Goal: Task Accomplishment & Management: Manage account settings

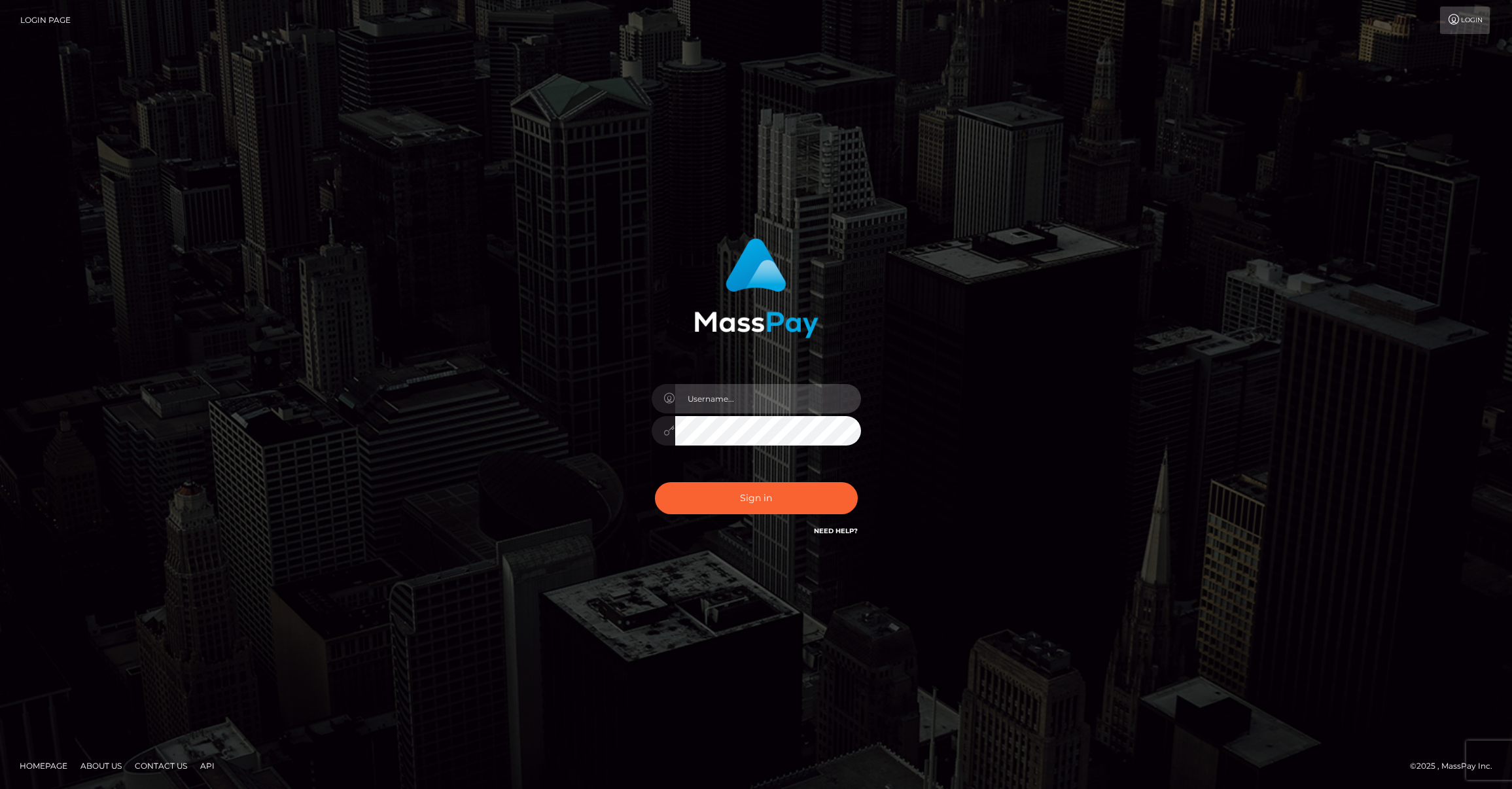
click at [718, 395] on input "text" at bounding box center [769, 399] width 186 height 29
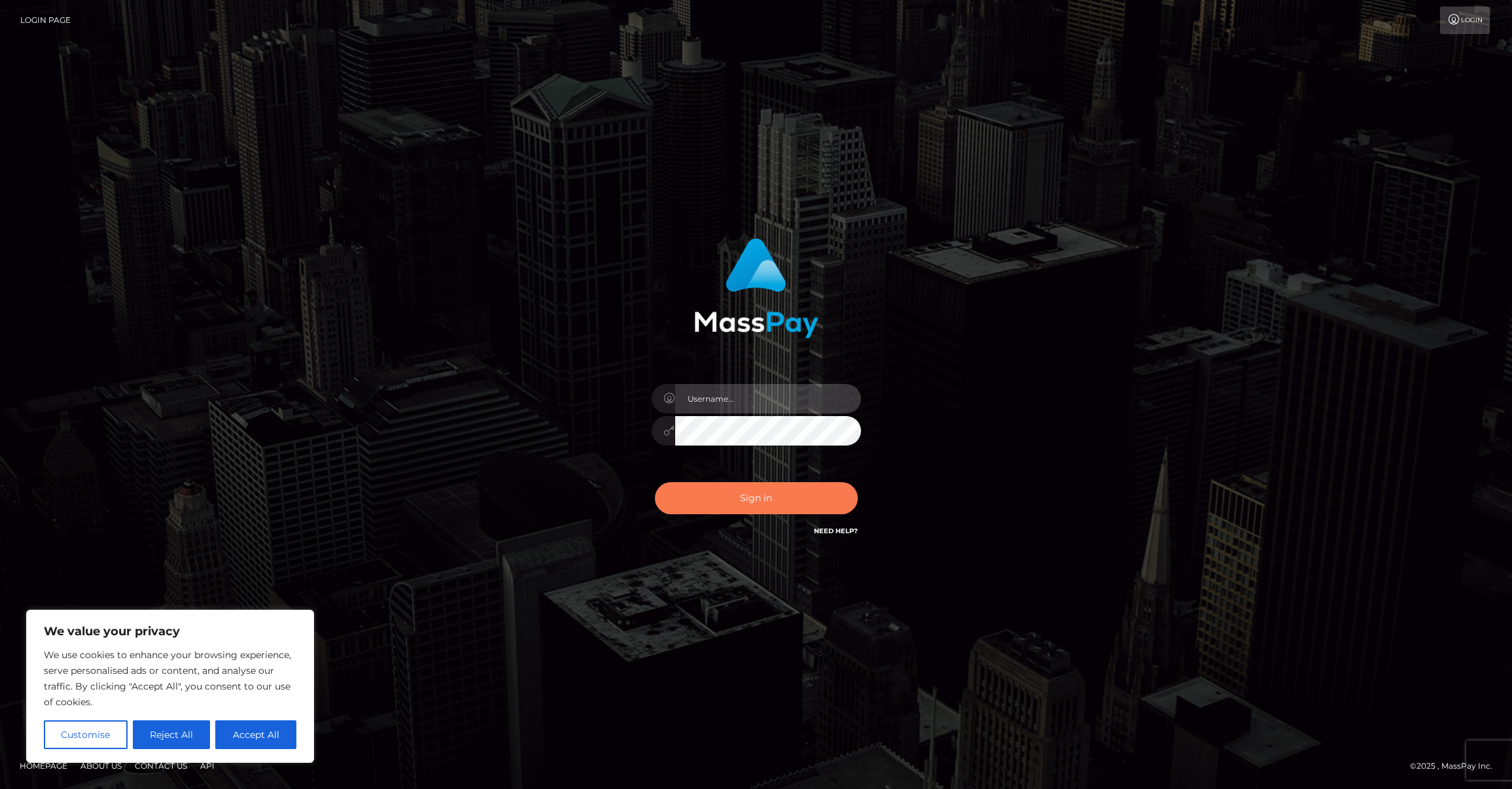
type input "punktuallypoor@gmail.com"
drag, startPoint x: 747, startPoint y: 500, endPoint x: 736, endPoint y: 493, distance: 13.0
click at [747, 500] on button "Sign in" at bounding box center [756, 498] width 203 height 32
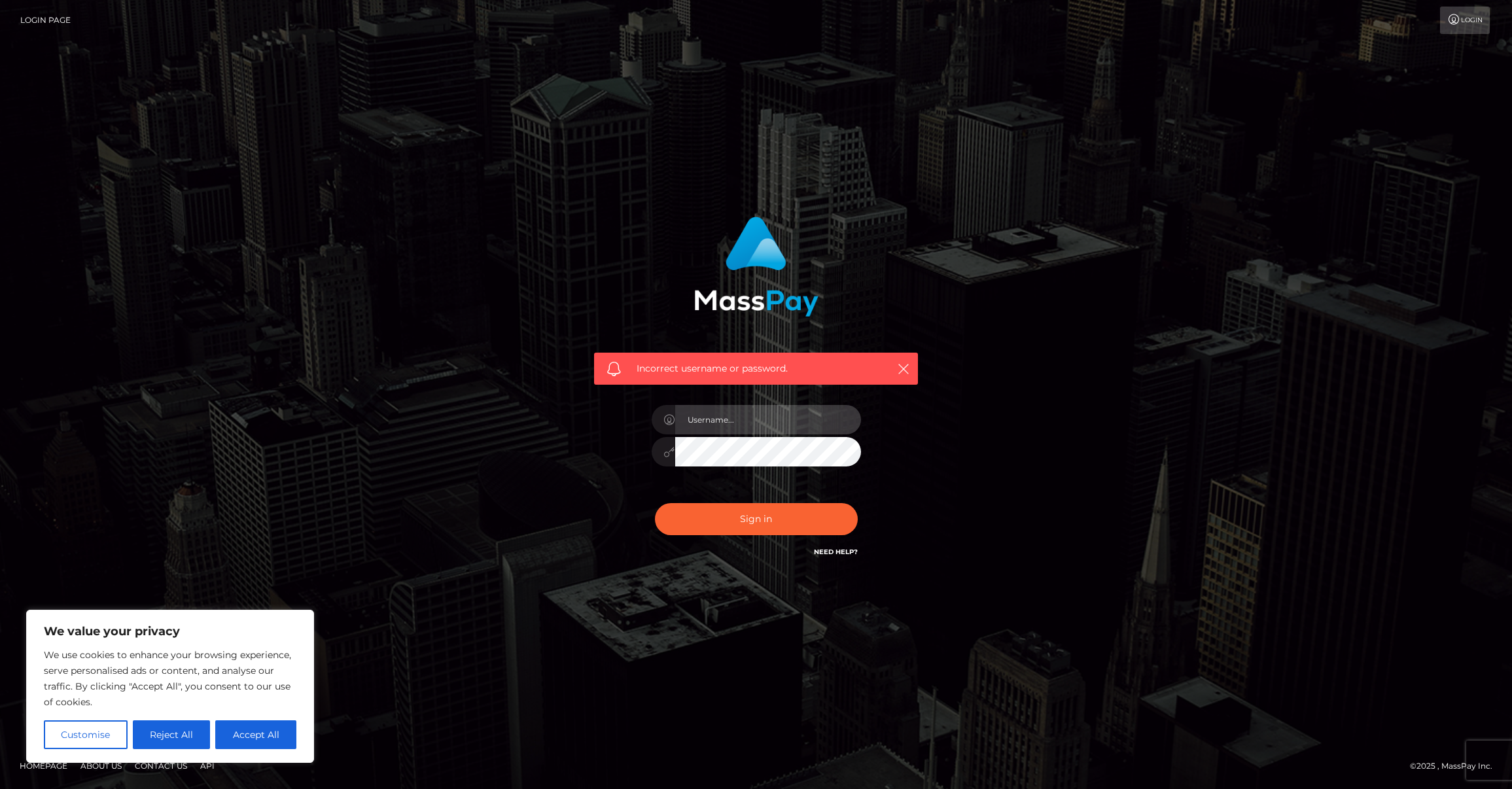
click at [760, 422] on input "text" at bounding box center [769, 420] width 186 height 29
type input "punktuallypoor@gmail.com"
click at [766, 524] on button "Sign in" at bounding box center [756, 519] width 203 height 32
drag, startPoint x: 264, startPoint y: 736, endPoint x: 354, endPoint y: 702, distance: 96.2
click at [264, 736] on button "Accept All" at bounding box center [256, 735] width 81 height 29
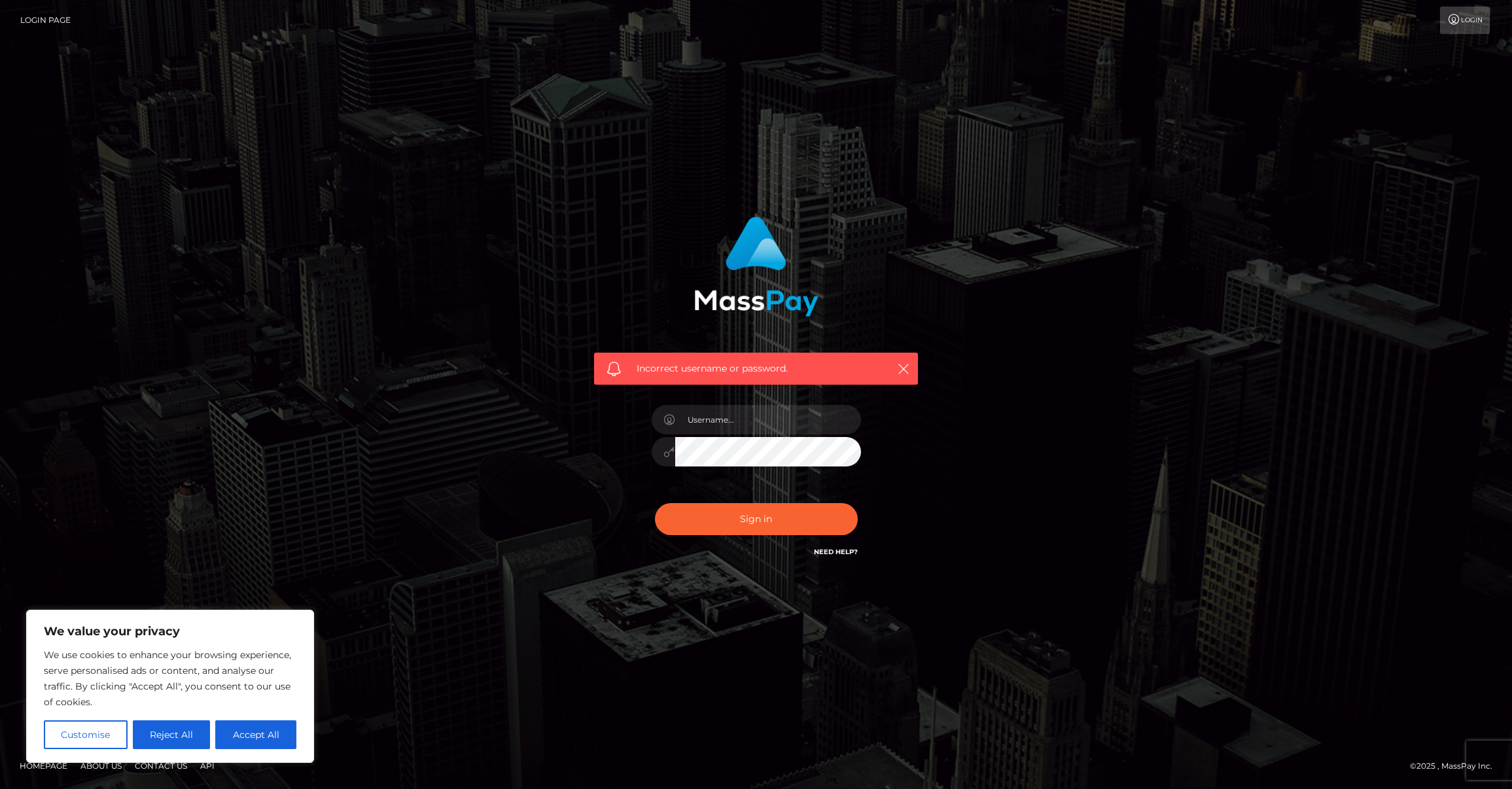
checkbox input "true"
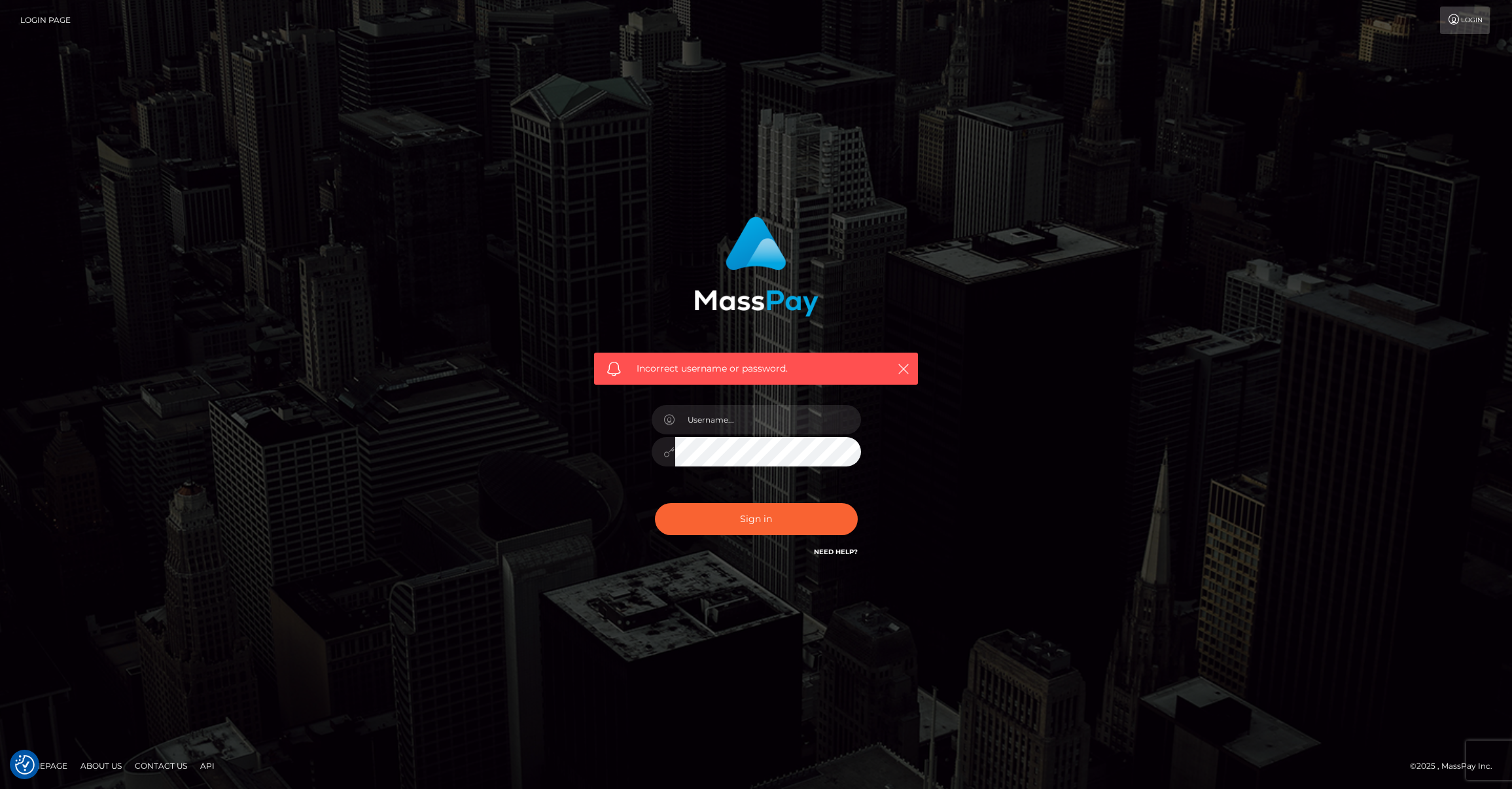
click at [837, 547] on h6 "Need Help?" at bounding box center [836, 552] width 44 height 11
click at [710, 417] on input "text" at bounding box center [769, 420] width 186 height 29
type input "punktuallypoor@gmail.com"
click at [603, 454] on div "Incorrect username or password. punktuallypoor@gmail.com" at bounding box center [756, 388] width 343 height 363
click at [696, 521] on button "Sign in" at bounding box center [756, 519] width 203 height 32
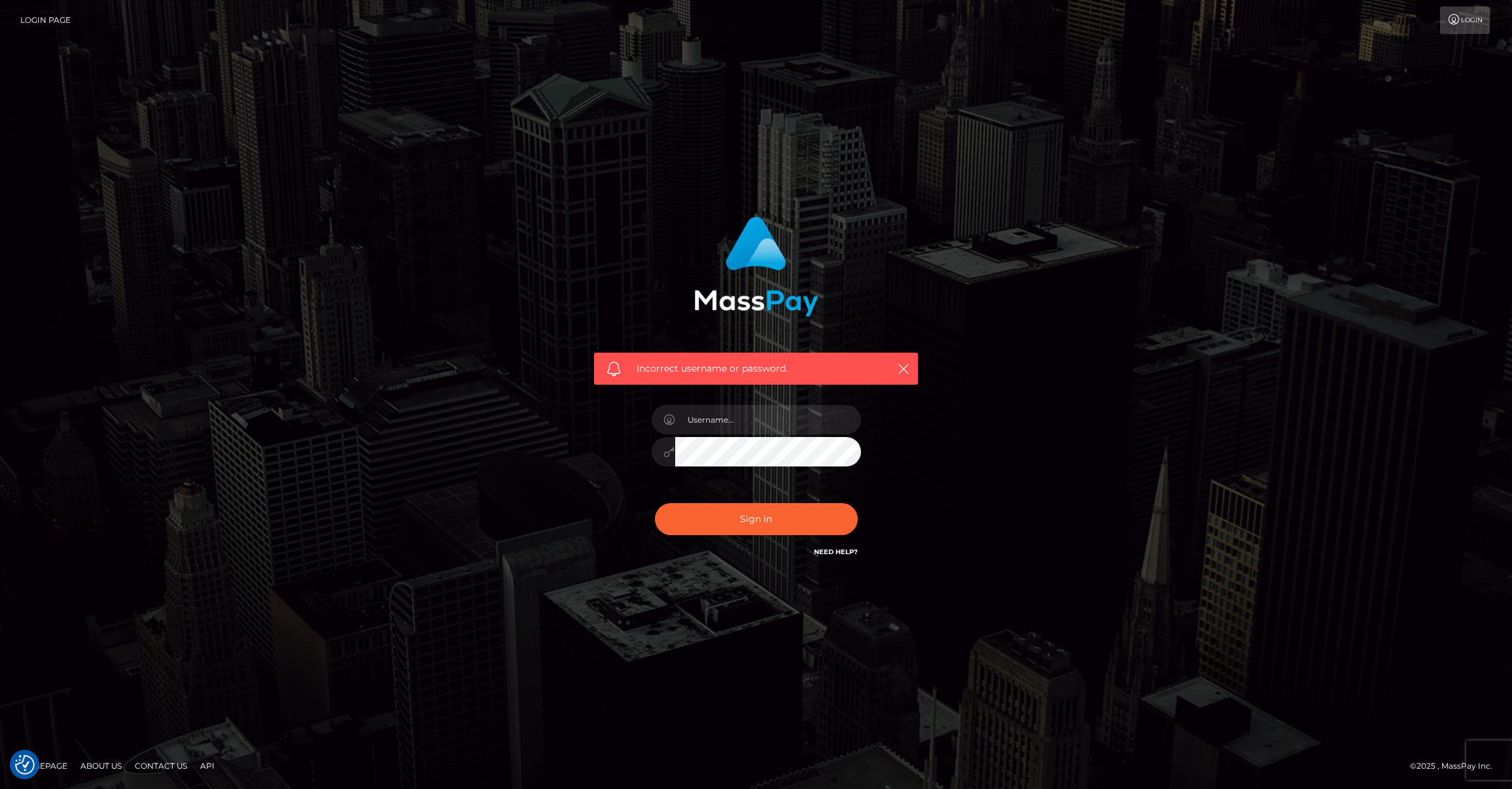
click at [835, 555] on link "Need Help?" at bounding box center [836, 552] width 44 height 8
